Goal: Transaction & Acquisition: Purchase product/service

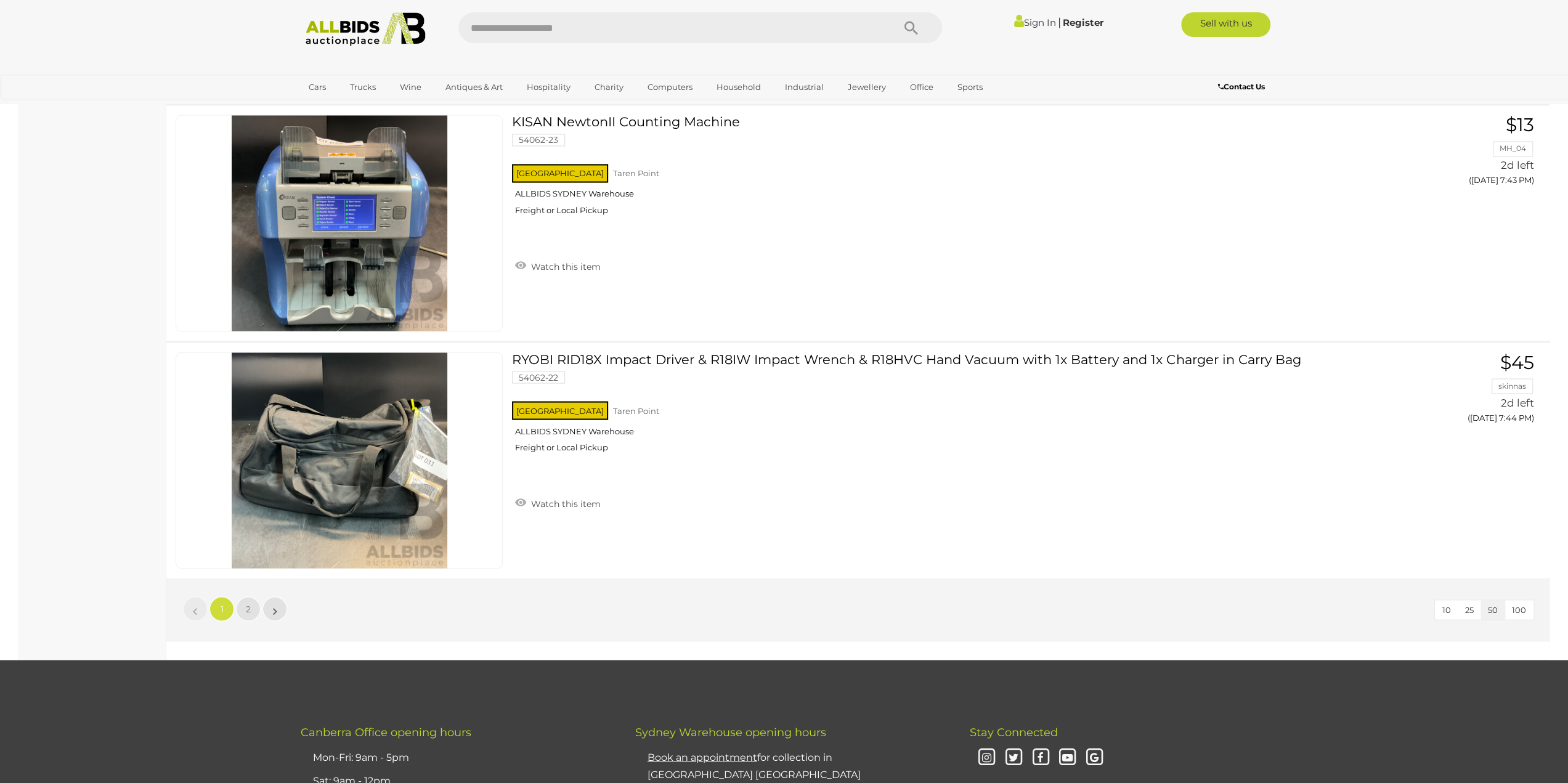
scroll to position [11576, 0]
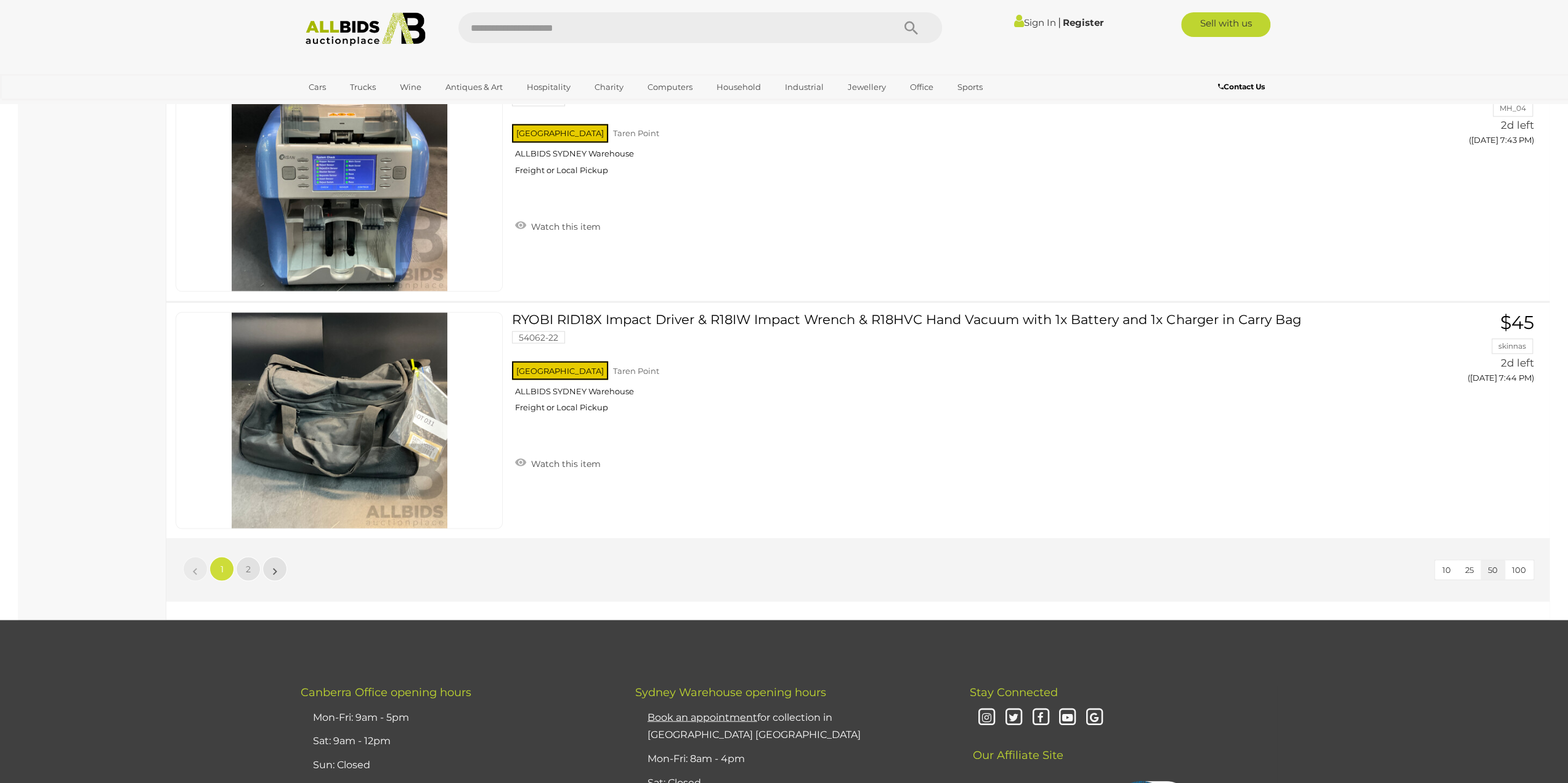
click at [234, 556] on ul "« 1 2 »" at bounding box center [234, 568] width 107 height 25
click at [250, 563] on span "2" at bounding box center [248, 568] width 5 height 11
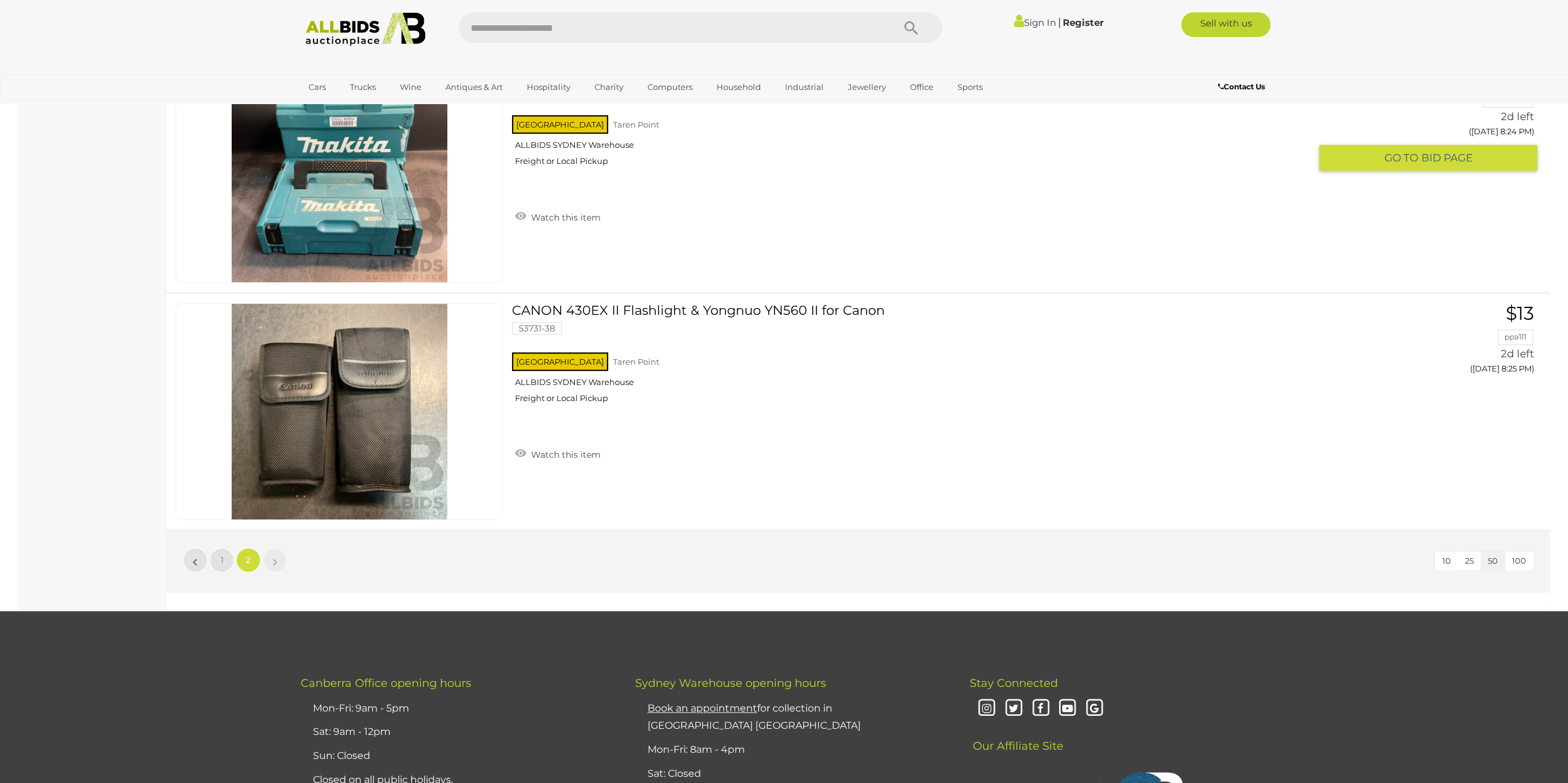
scroll to position [9928, 0]
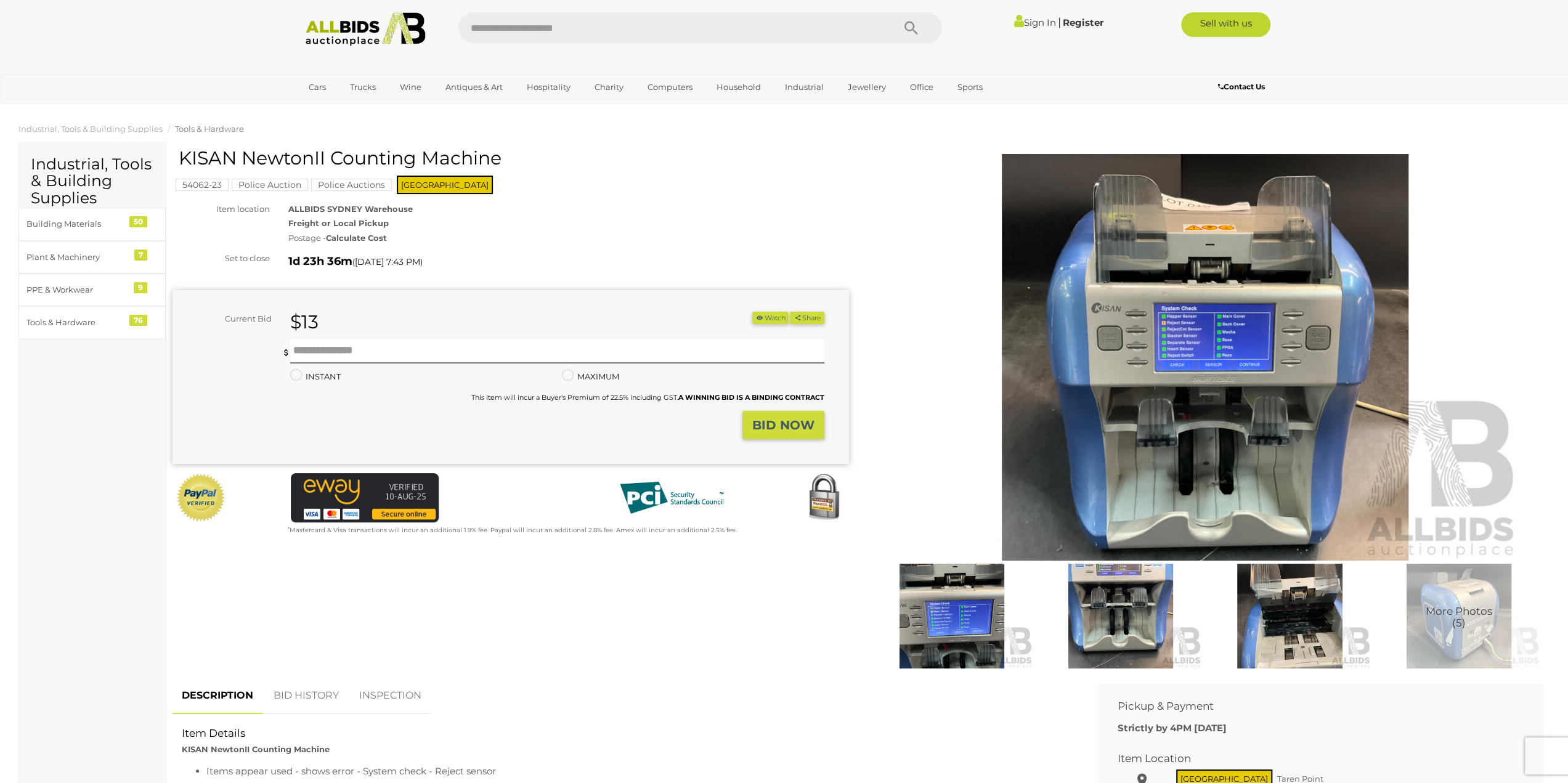
click at [1160, 324] on img at bounding box center [1205, 357] width 631 height 407
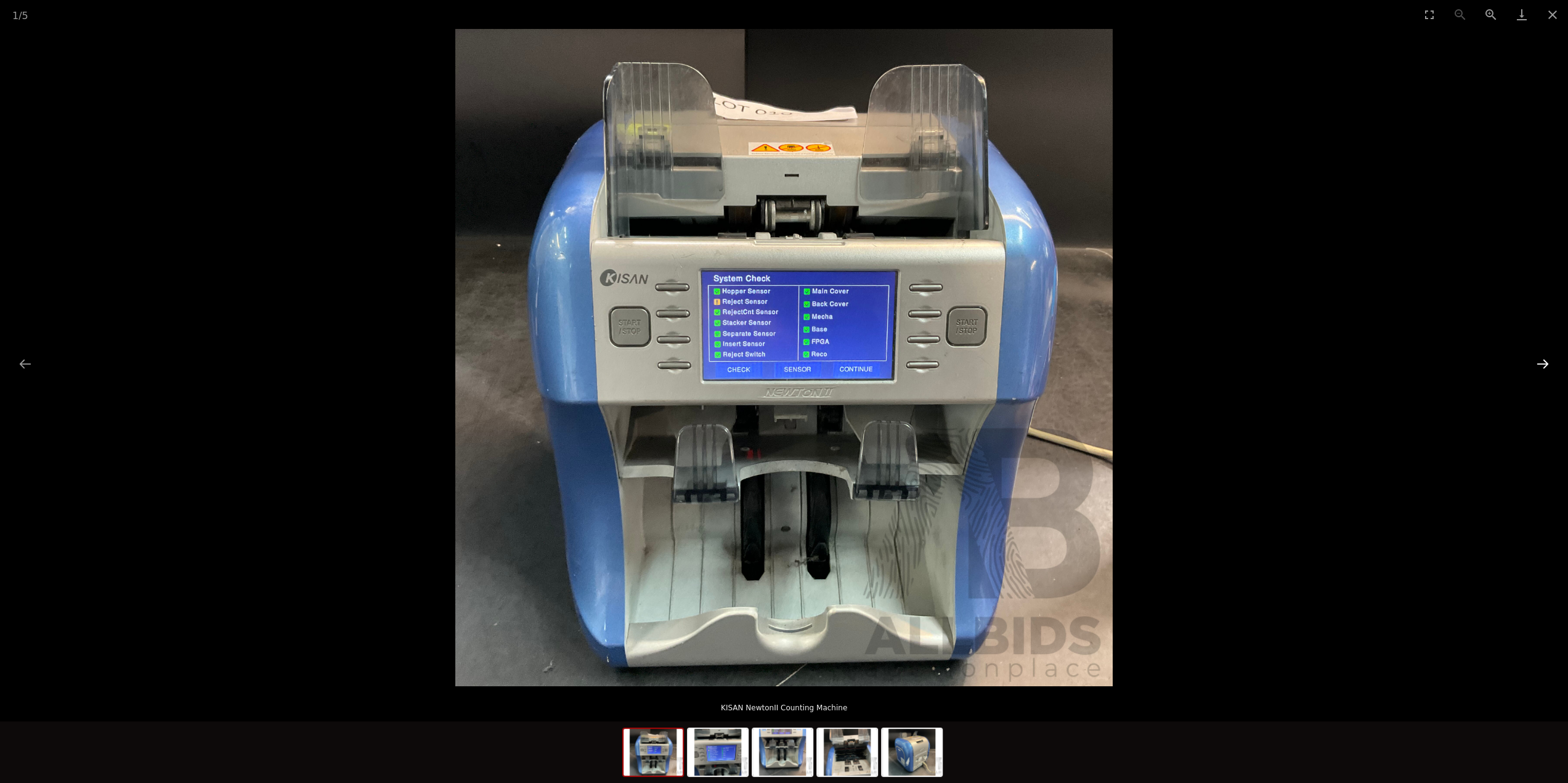
click at [1550, 366] on button "Next slide" at bounding box center [1542, 364] width 26 height 24
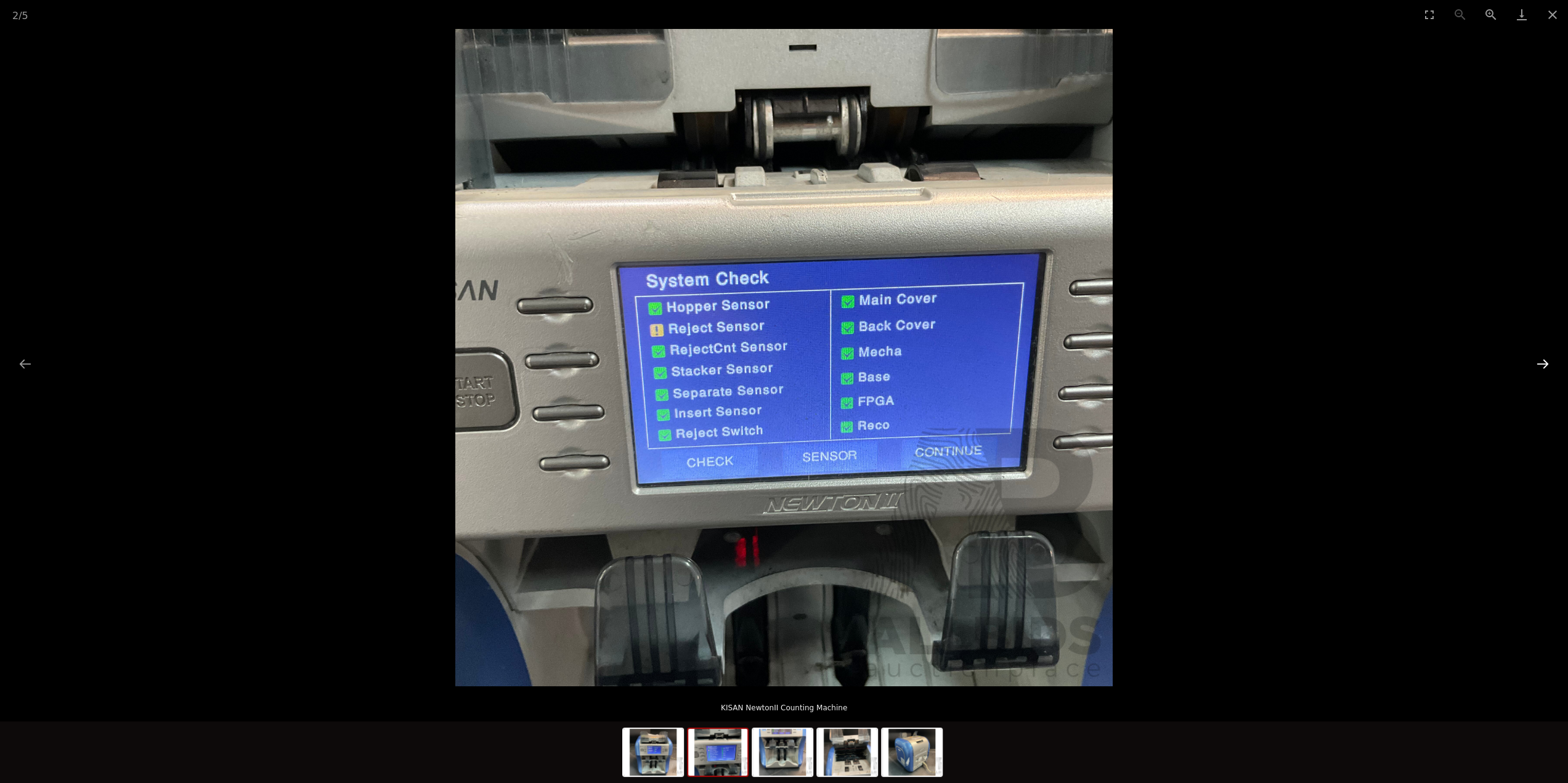
click at [1550, 366] on button "Next slide" at bounding box center [1542, 364] width 26 height 24
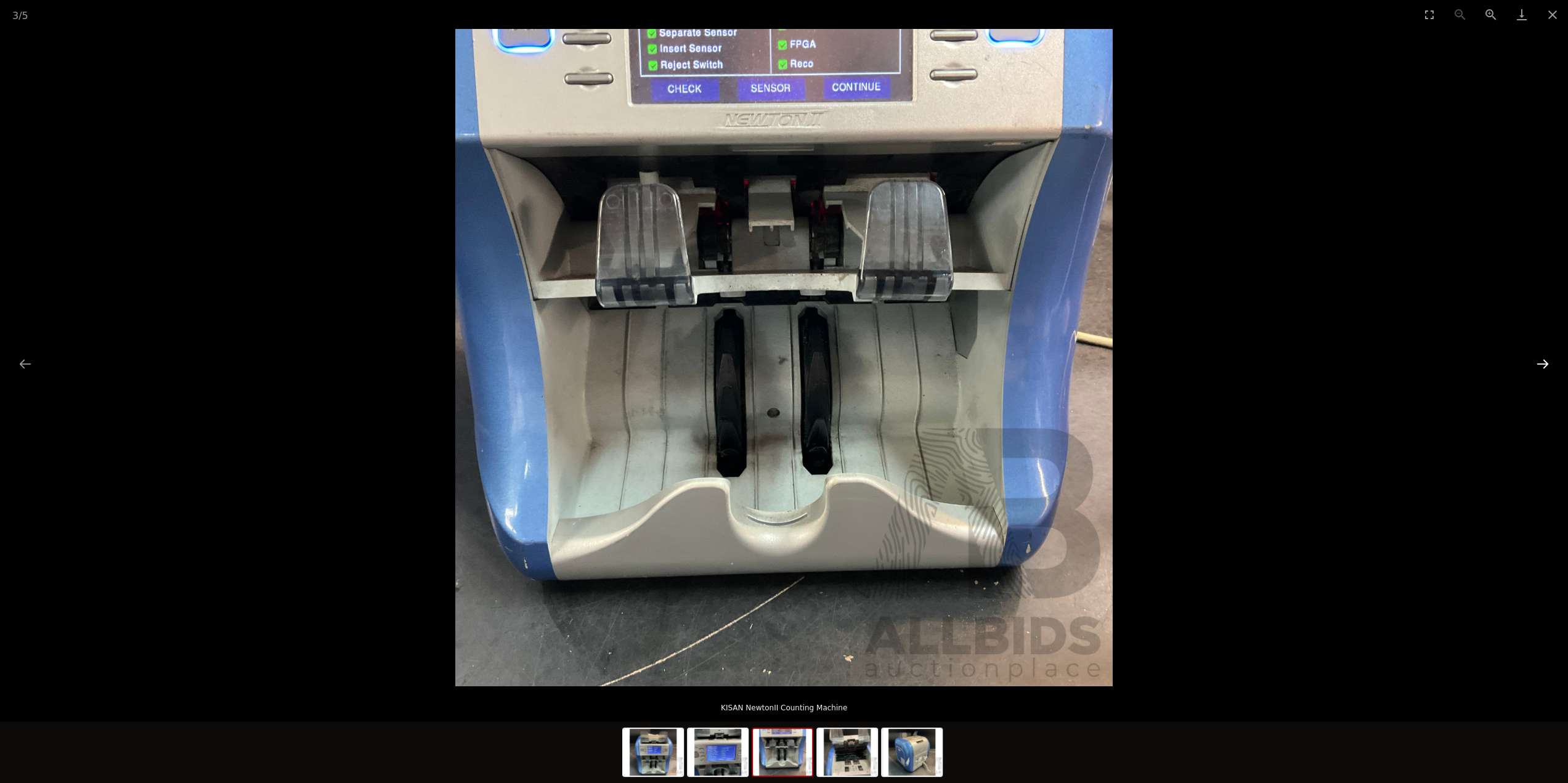
click at [1550, 366] on button "Next slide" at bounding box center [1542, 364] width 26 height 24
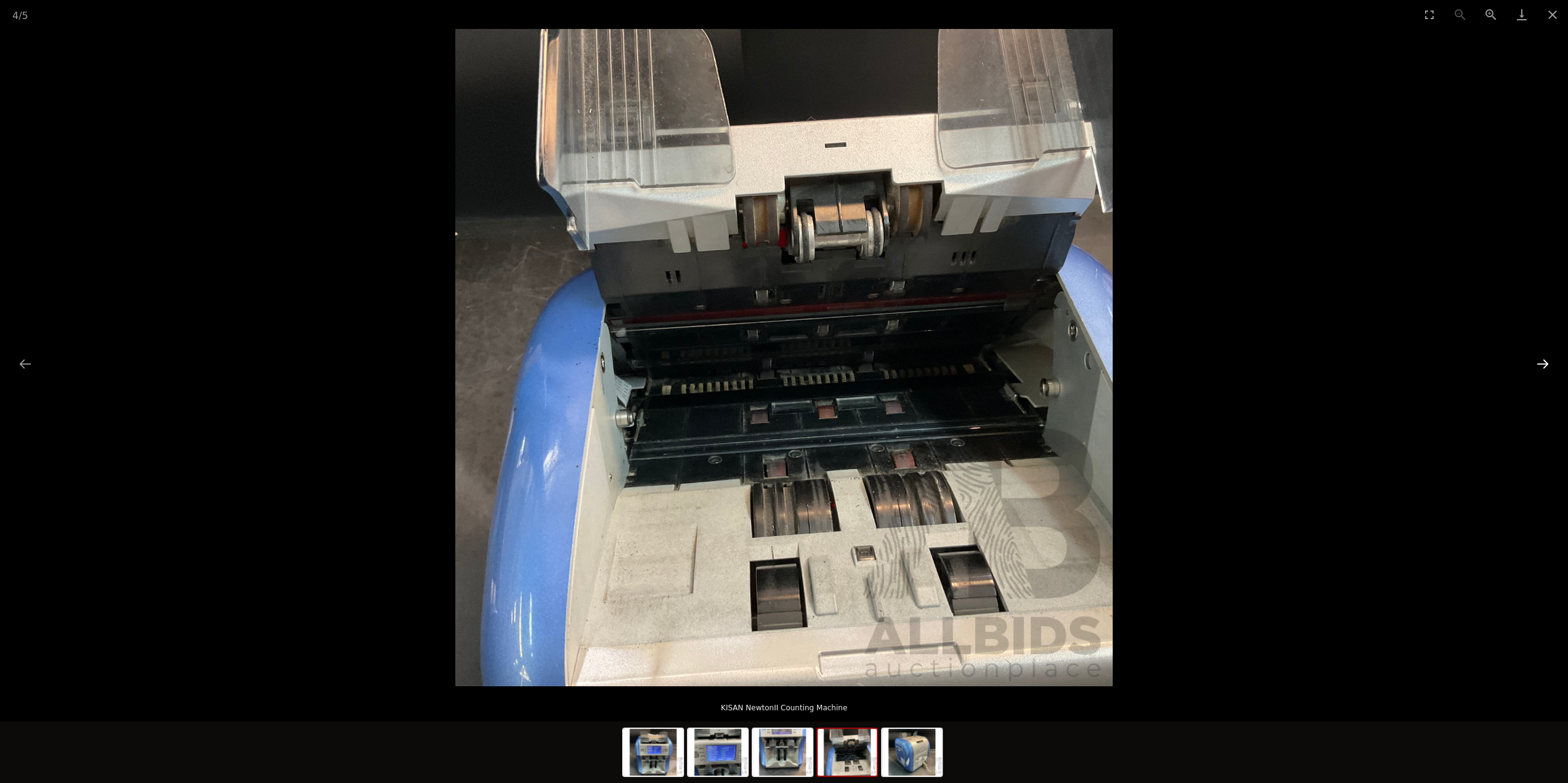
click at [1550, 366] on button "Next slide" at bounding box center [1542, 364] width 26 height 24
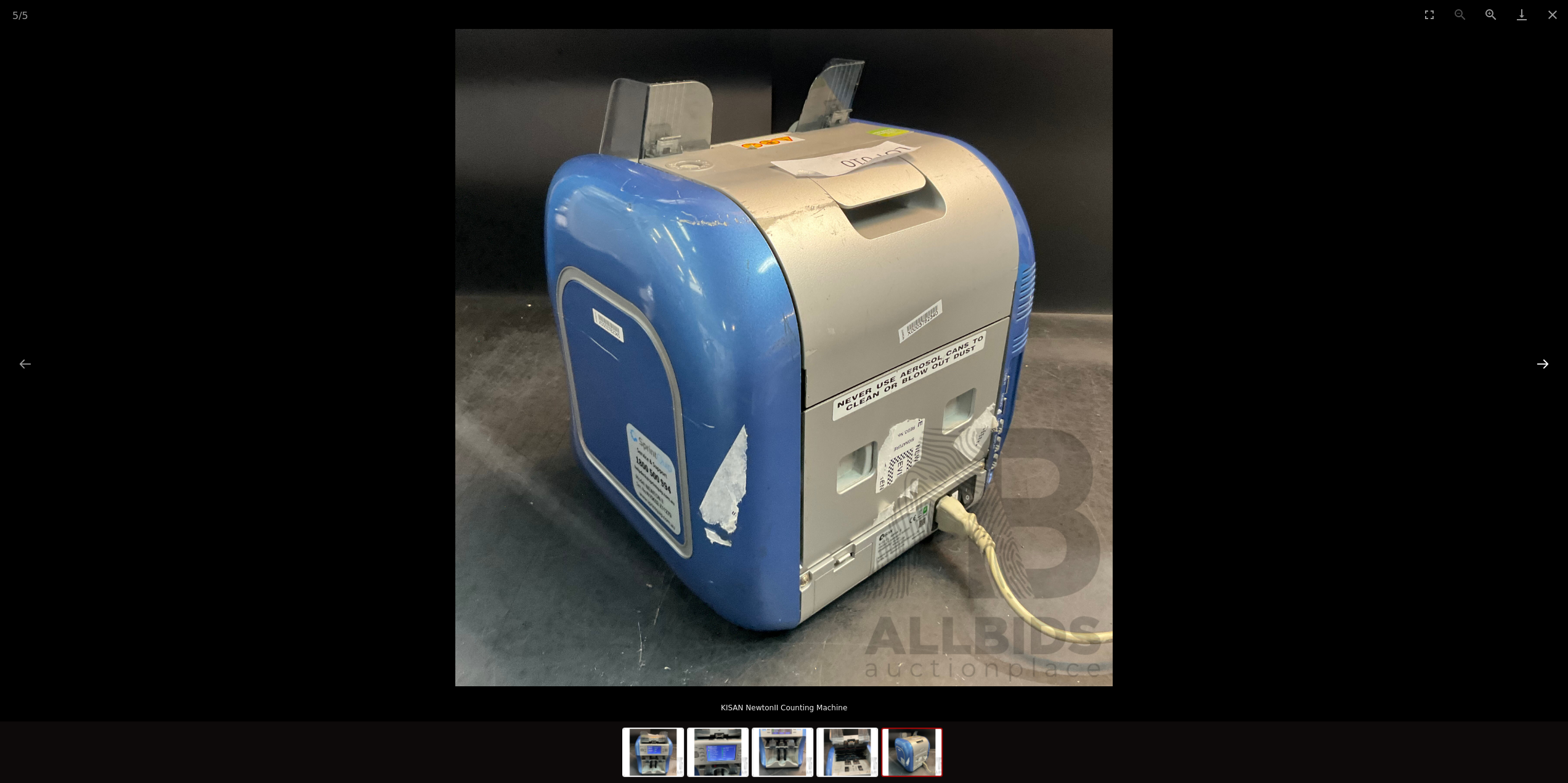
click at [1550, 366] on button "Next slide" at bounding box center [1542, 364] width 26 height 24
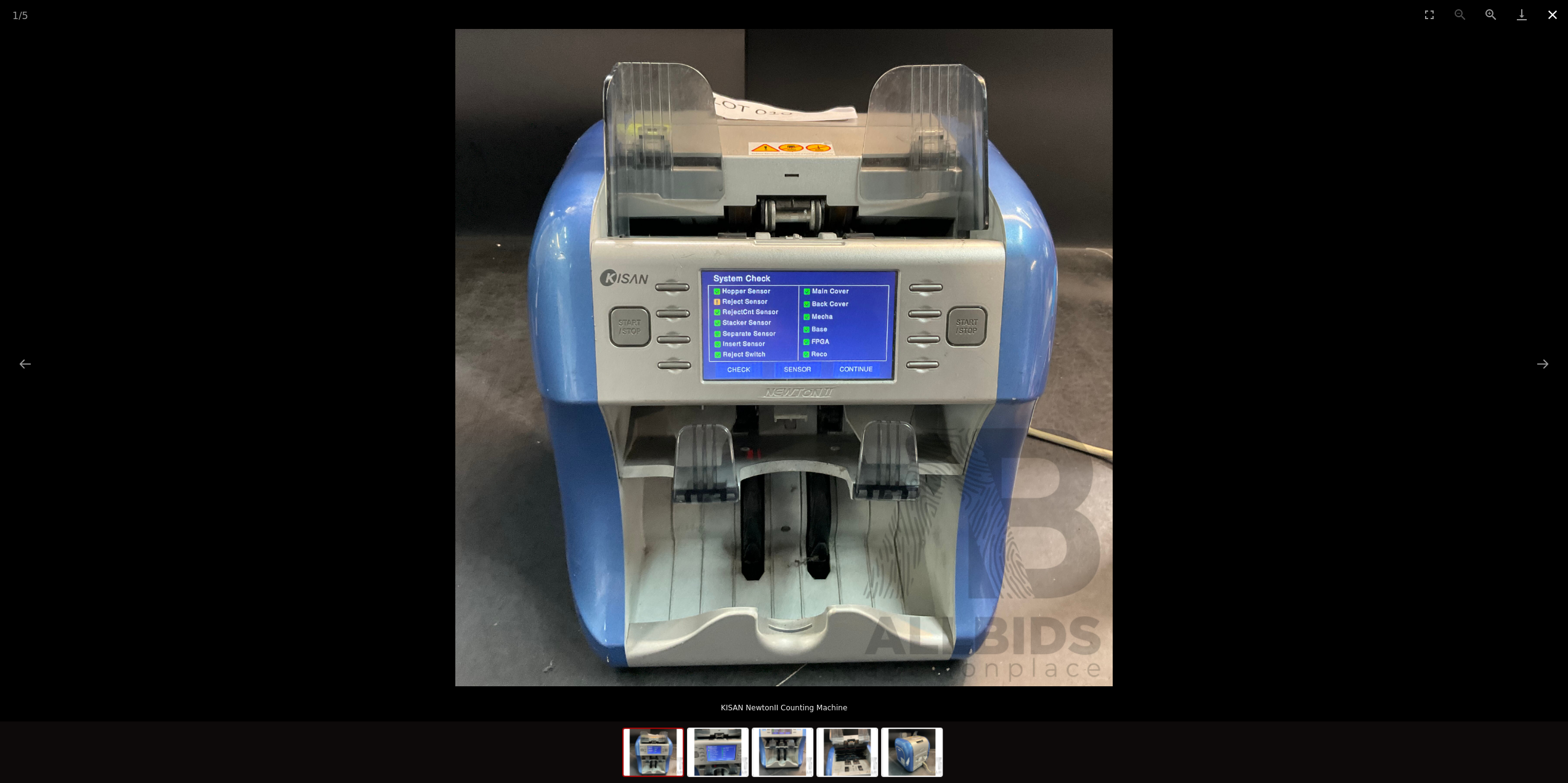
click at [1553, 17] on button "Close gallery" at bounding box center [1552, 14] width 31 height 29
